Goal: Task Accomplishment & Management: Use online tool/utility

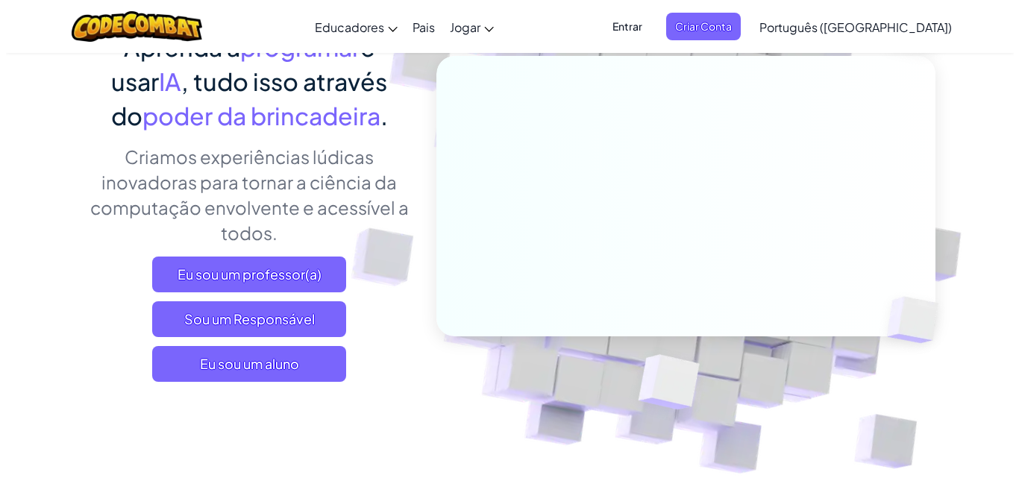
scroll to position [179, 0]
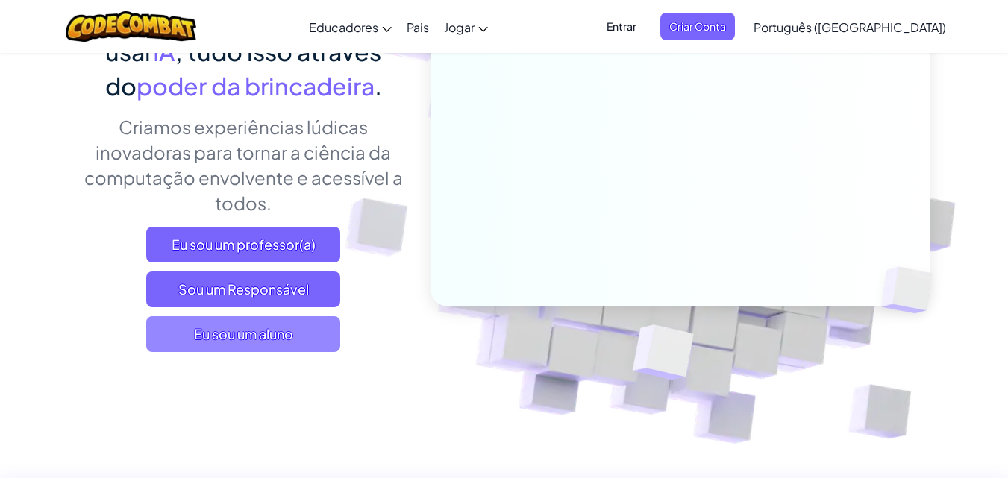
click at [290, 327] on font "Eu sou um aluno" at bounding box center [243, 333] width 99 height 17
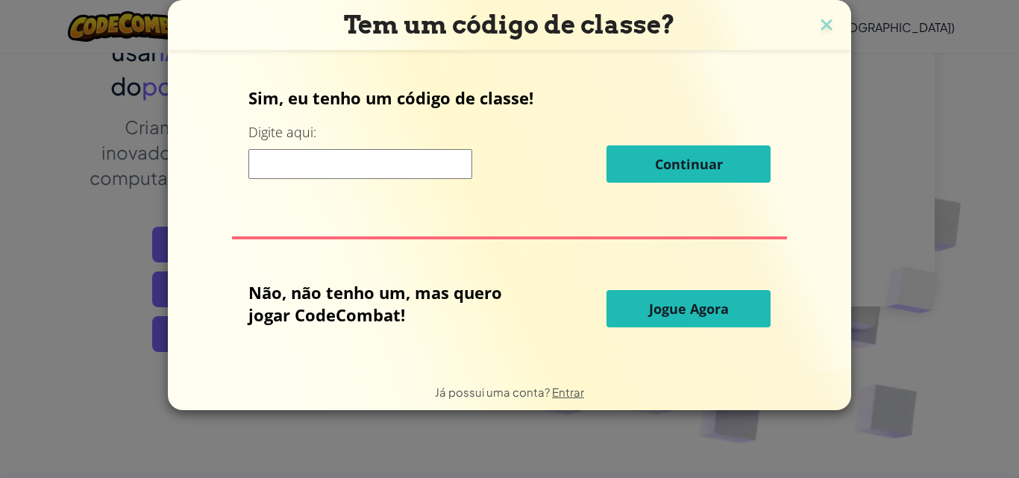
click at [301, 167] on input at bounding box center [360, 164] width 224 height 30
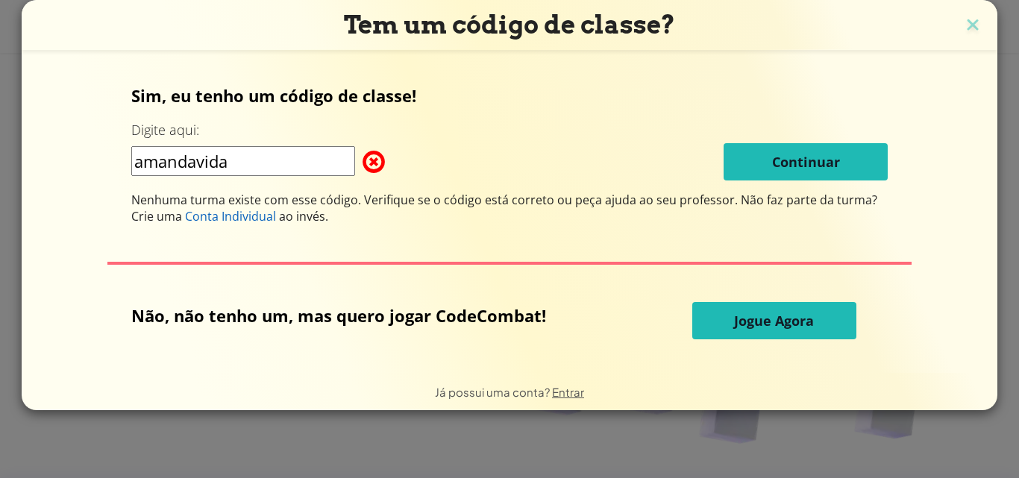
click at [685, 148] on div "amandavida Continuar" at bounding box center [509, 161] width 756 height 37
click at [274, 163] on input "amandavida" at bounding box center [243, 161] width 224 height 30
type input "a"
click at [752, 305] on button "Jogue Agora" at bounding box center [774, 320] width 164 height 37
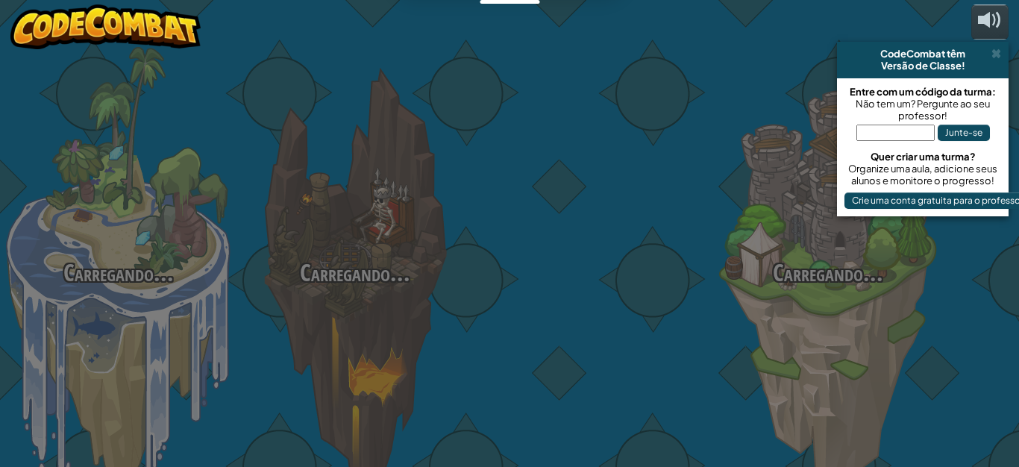
select select "pt-BR"
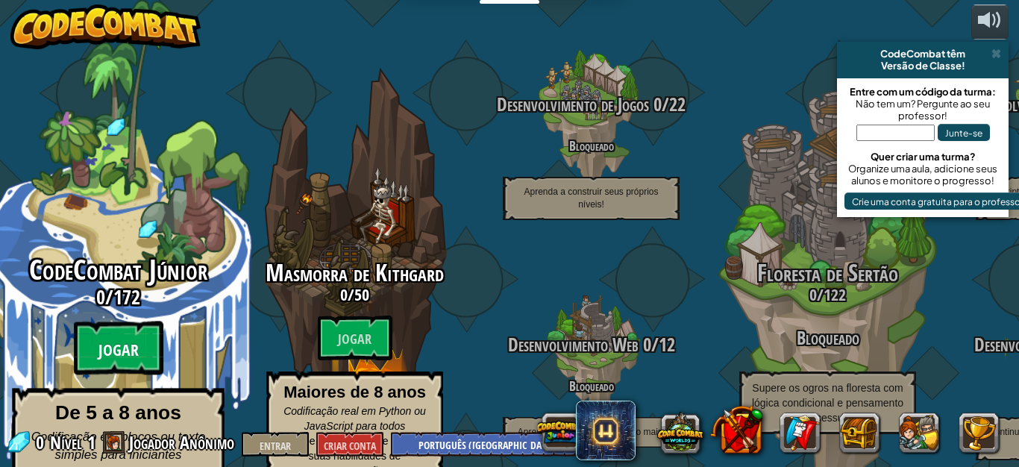
click at [114, 321] on btn "Jogar" at bounding box center [118, 348] width 89 height 54
select select "pt-BR"
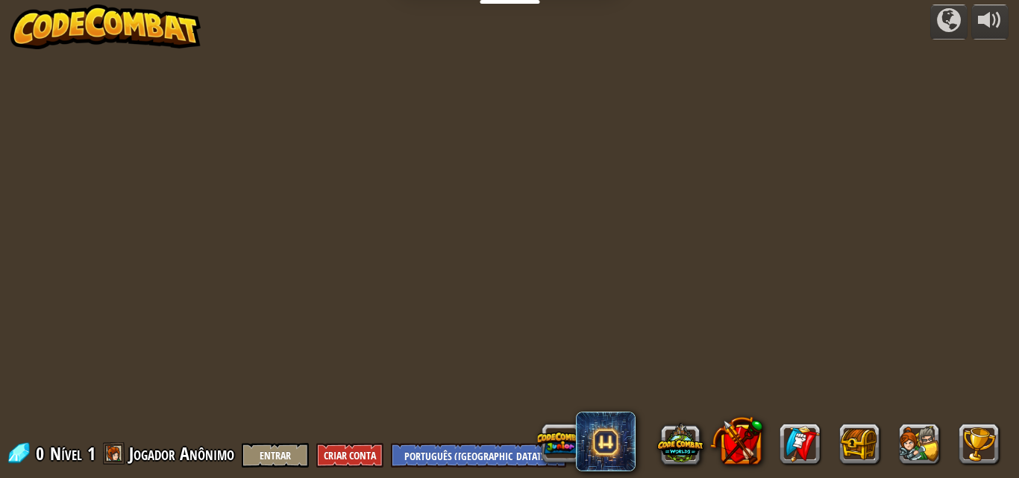
select select "pt-BR"
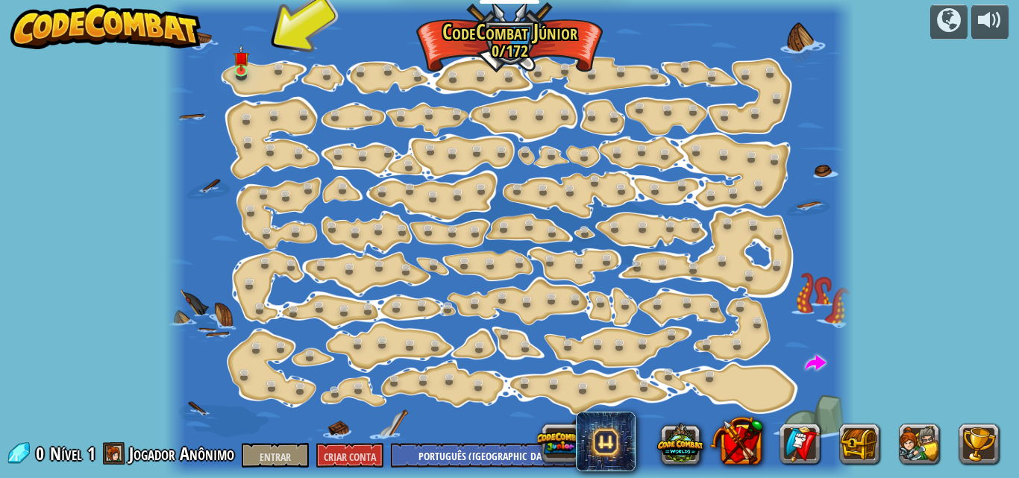
click at [268, 417] on div at bounding box center [509, 239] width 689 height 478
click at [245, 61] on img at bounding box center [241, 52] width 16 height 37
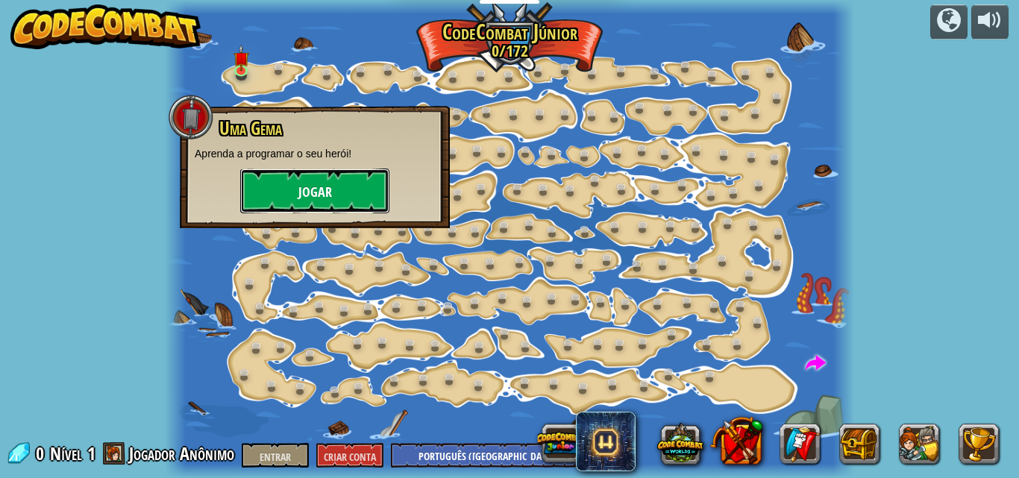
click at [344, 210] on button "Jogar" at bounding box center [314, 191] width 149 height 45
click at [344, 0] on body "Educadores Criar conta gratuita Soluções Escolares e Distritais Visualização do…" at bounding box center [509, 0] width 1019 height 0
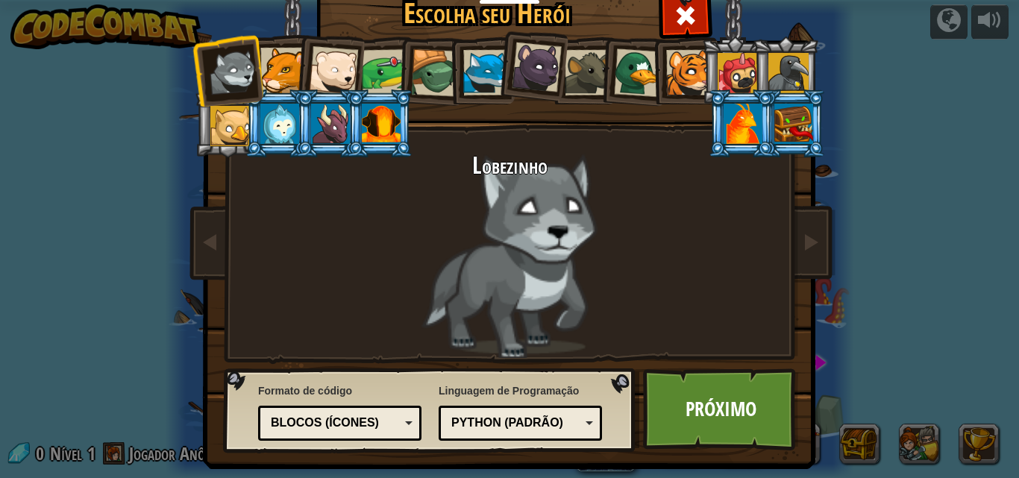
click at [393, 423] on div "Blocos (Ícones)" at bounding box center [335, 423] width 129 height 17
click at [463, 81] on div at bounding box center [485, 72] width 45 height 45
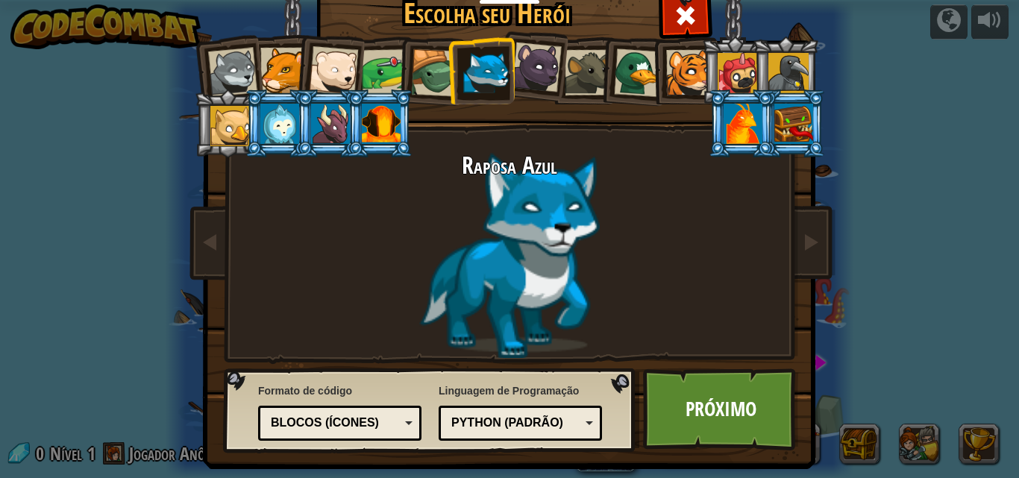
click at [520, 73] on div at bounding box center [537, 68] width 50 height 50
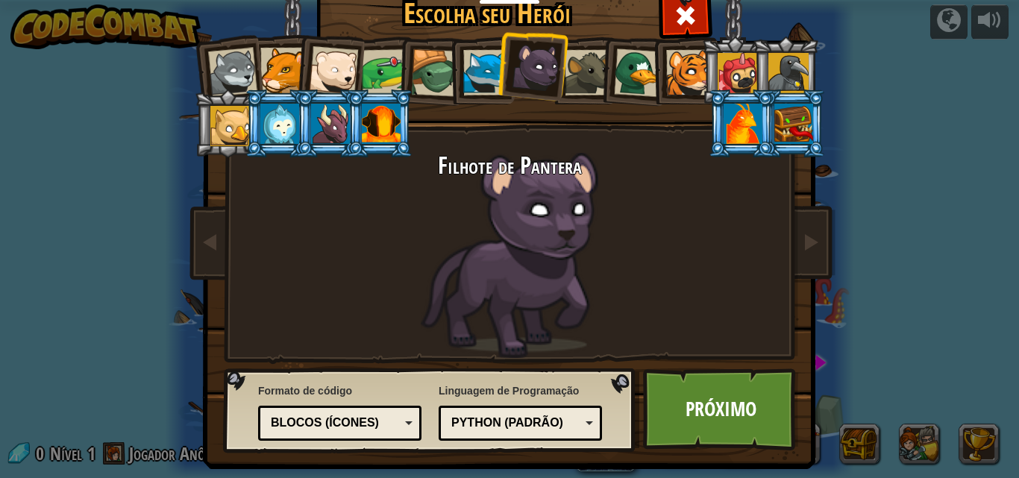
click at [788, 76] on div at bounding box center [788, 73] width 40 height 40
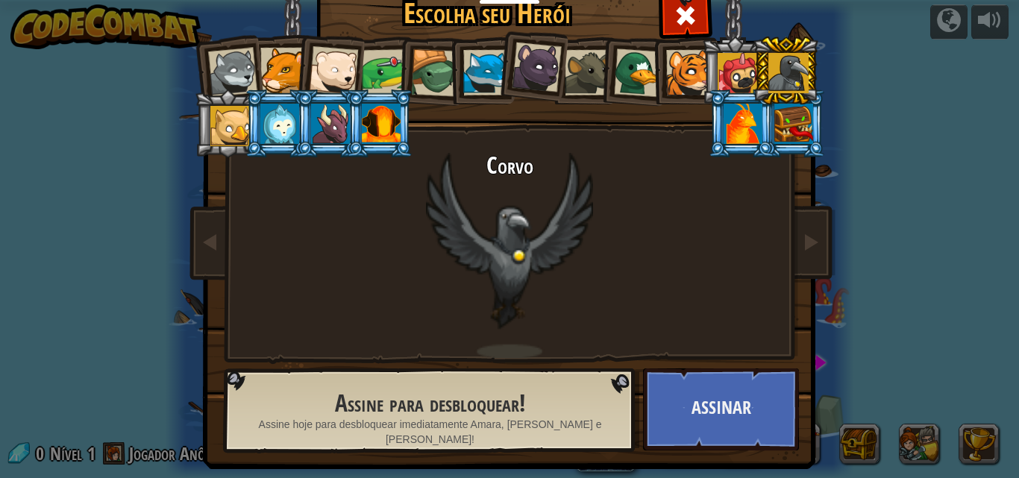
click at [519, 89] on li at bounding box center [531, 65] width 74 height 75
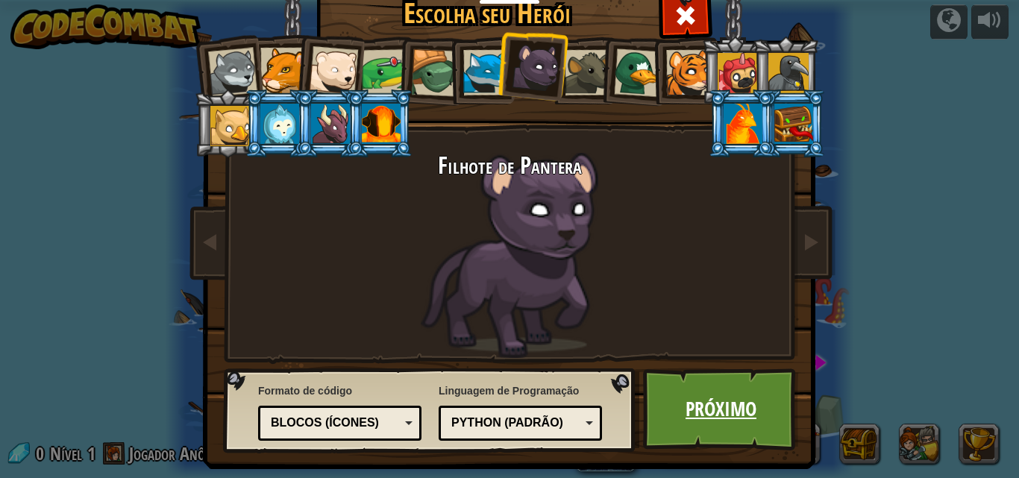
click at [692, 387] on link "Próximo" at bounding box center [721, 409] width 156 height 82
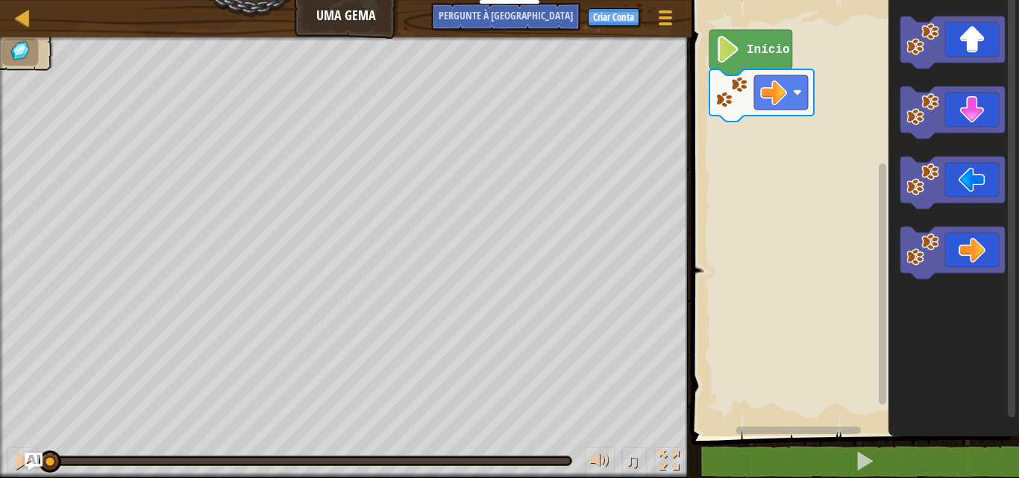
click at [789, 69] on div "Mapa Uma Gema Menu do Jogo Criar Conta Pergunte à [GEOGRAPHIC_DATA] 1 ?????????…" at bounding box center [509, 239] width 1019 height 478
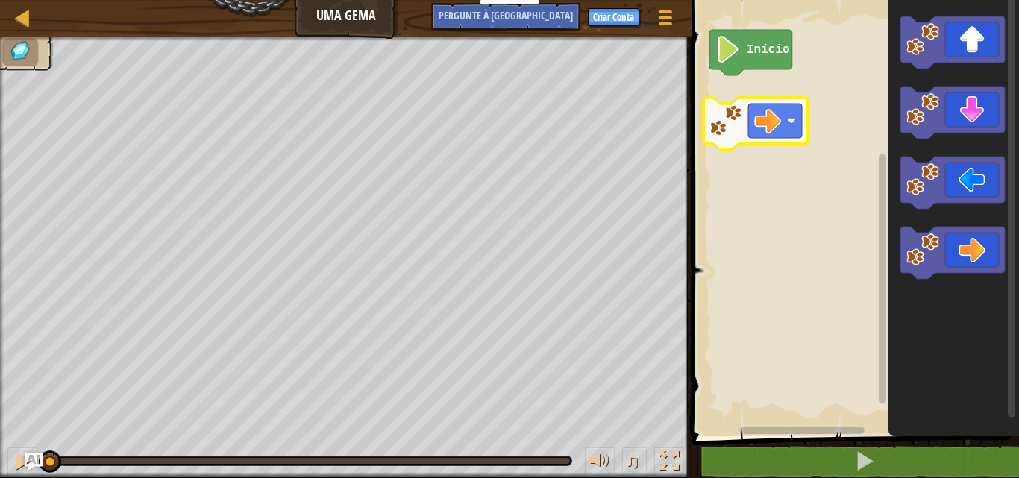
click at [783, 98] on icon "Espaço de trabalho do Blockly" at bounding box center [755, 124] width 104 height 52
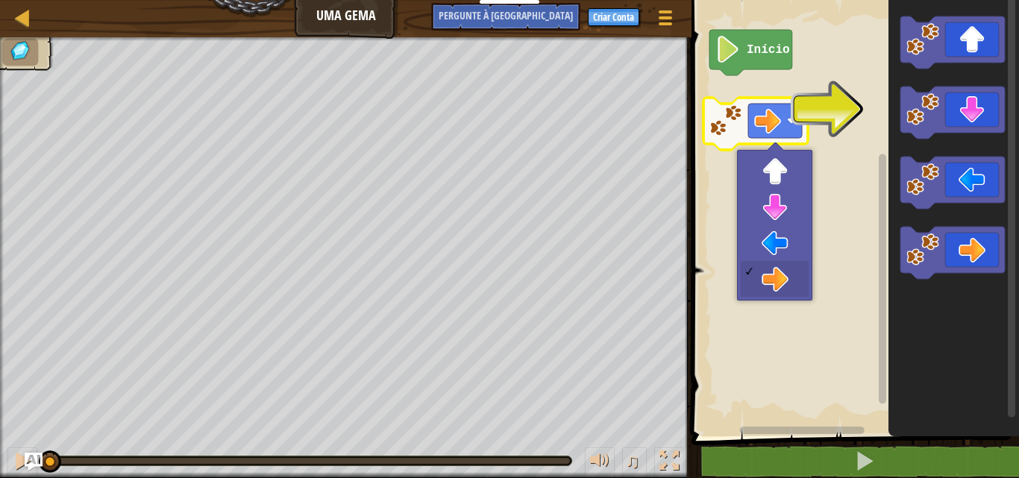
click at [779, 272] on rect "Espaço de trabalho do Blockly" at bounding box center [853, 215] width 332 height 444
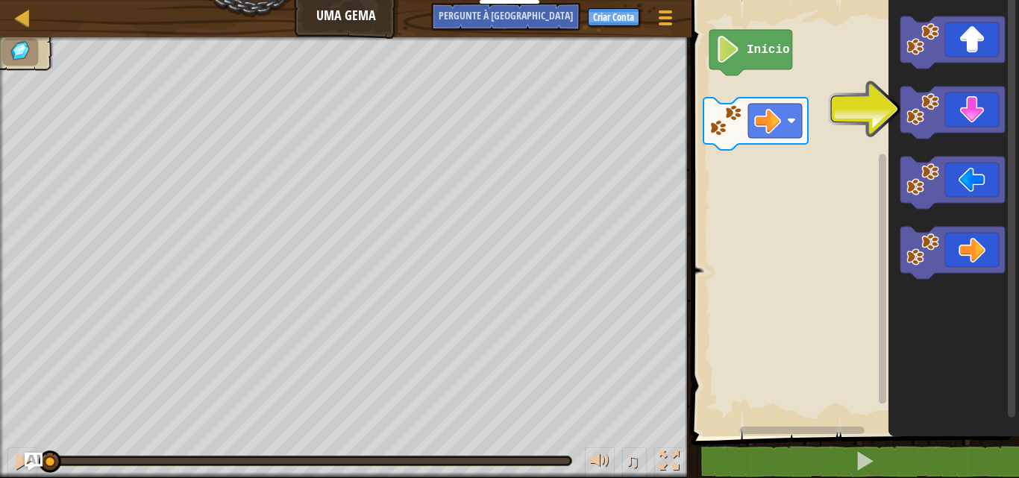
click at [779, 272] on rect "Espaço de trabalho do Blockly" at bounding box center [853, 215] width 332 height 444
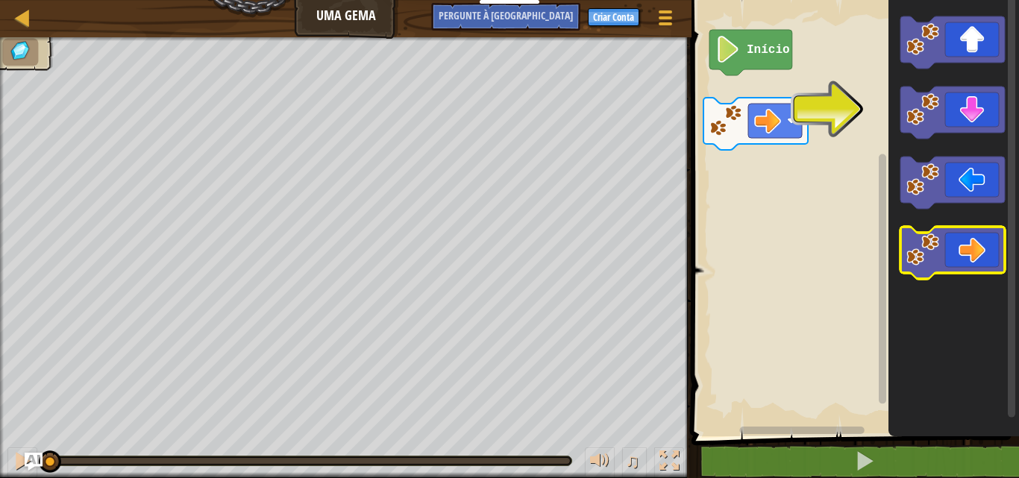
click at [964, 236] on icon "Espaço de trabalho do Blockly" at bounding box center [952, 253] width 104 height 52
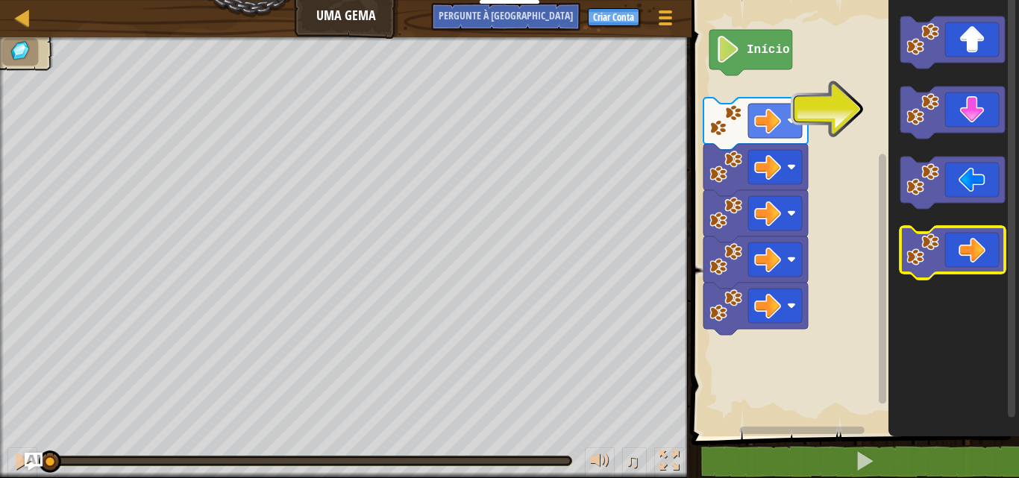
click at [964, 236] on icon "Espaço de trabalho do Blockly" at bounding box center [952, 253] width 104 height 52
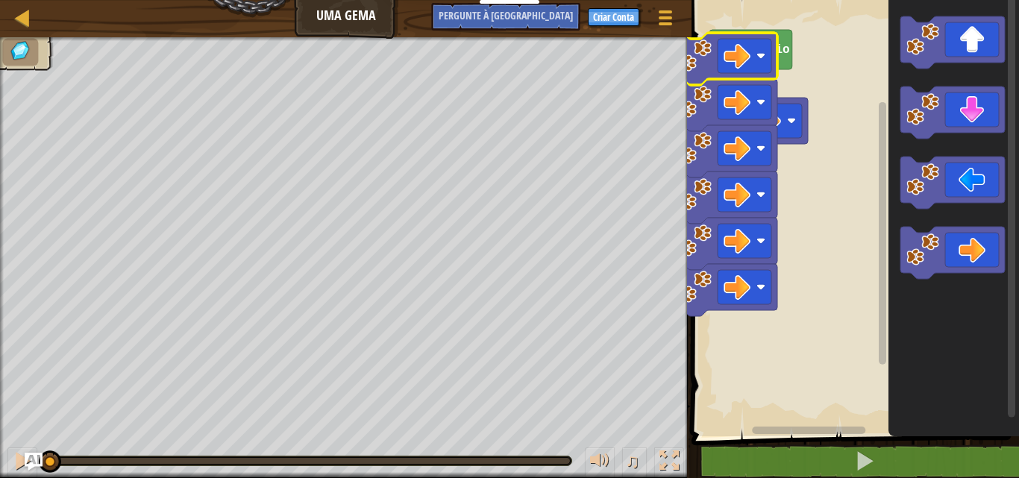
click at [739, 66] on image "Espaço de trabalho do Blockly" at bounding box center [736, 56] width 27 height 27
